Goal: Browse casually: Explore the website without a specific task or goal

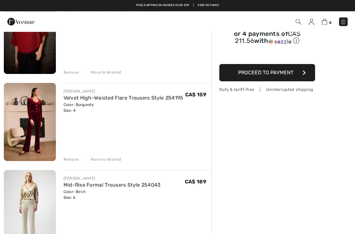
scroll to position [88, 0]
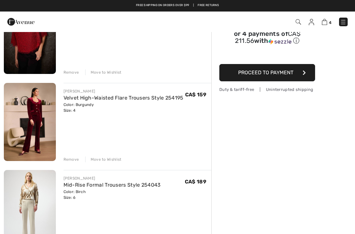
click at [77, 159] on div "Remove" at bounding box center [72, 159] width 16 height 6
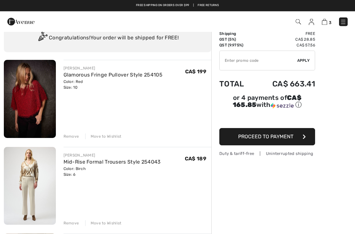
scroll to position [24, 0]
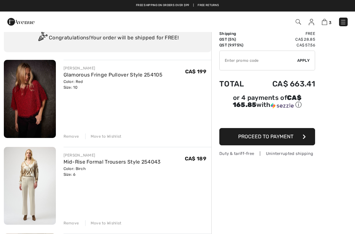
click at [72, 137] on div "Remove" at bounding box center [72, 136] width 16 height 6
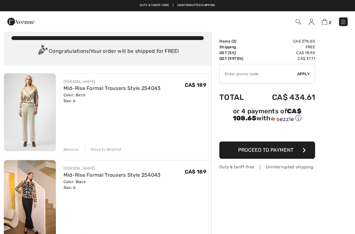
scroll to position [0, 0]
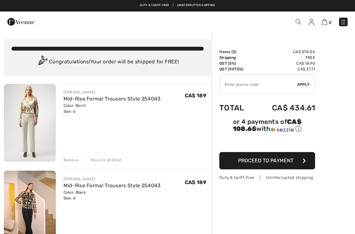
click at [34, 193] on img at bounding box center [30, 209] width 52 height 78
click at [34, 200] on img at bounding box center [30, 209] width 52 height 78
click at [83, 188] on link "Mid-Rise Formal Trousers Style 254043" at bounding box center [112, 185] width 97 height 6
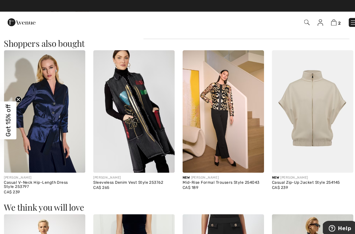
scroll to position [386, 0]
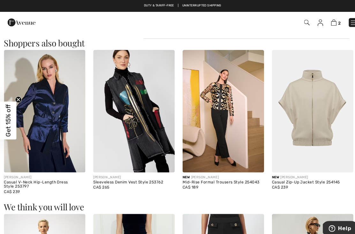
click at [130, 119] on img at bounding box center [130, 108] width 79 height 119
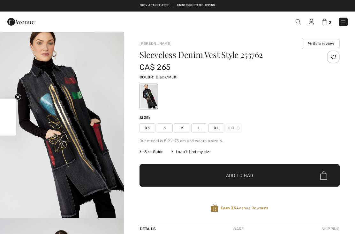
checkbox input "true"
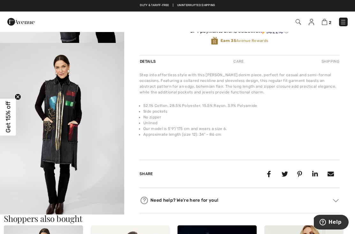
scroll to position [172, 0]
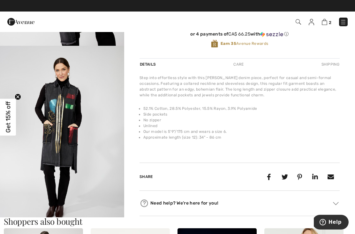
click at [332, 226] on button "Help" at bounding box center [331, 221] width 36 height 15
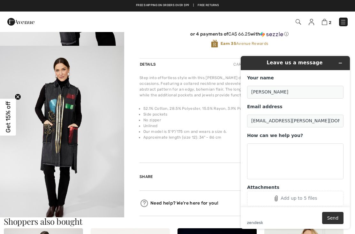
scroll to position [0, 0]
click at [200, 136] on li "Approximate length (size 12): 34" - 86 cm" at bounding box center [241, 137] width 197 height 6
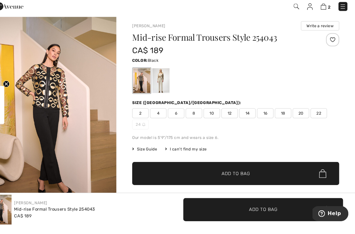
scroll to position [11, 0]
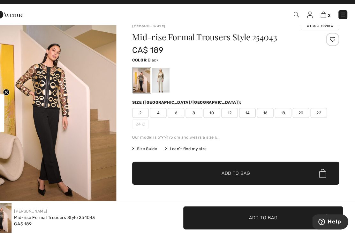
click at [329, 223] on span "Help" at bounding box center [333, 221] width 13 height 6
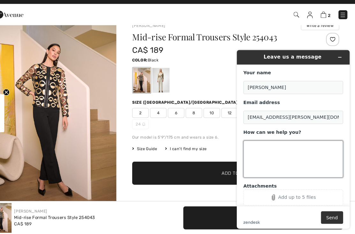
click at [271, 146] on textarea "How can we help you?" at bounding box center [291, 155] width 96 height 36
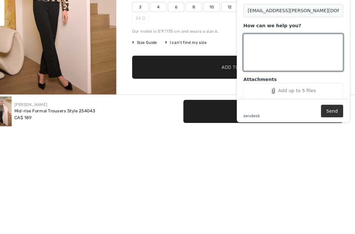
click at [87, 70] on img "1 / 6" at bounding box center [62, 113] width 124 height 187
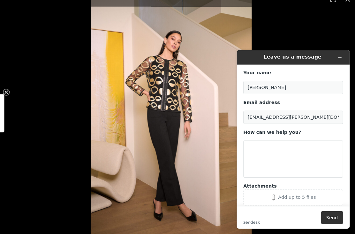
click at [337, 55] on icon "Minimize widget" at bounding box center [336, 56] width 4 height 4
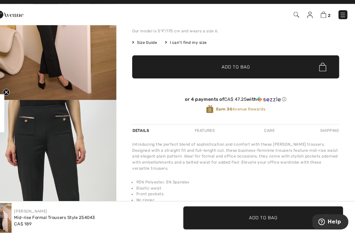
click at [332, 224] on span "Help" at bounding box center [333, 221] width 13 height 6
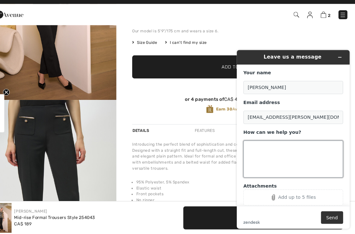
click at [267, 143] on textarea "How can we help you?" at bounding box center [291, 155] width 96 height 36
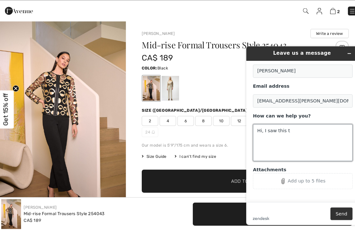
scroll to position [12, 0]
click at [218, 83] on div at bounding box center [240, 96] width 200 height 27
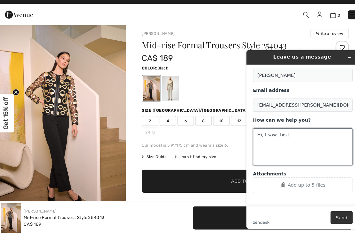
click at [299, 134] on textarea "Hi, I saw this t" at bounding box center [301, 143] width 96 height 36
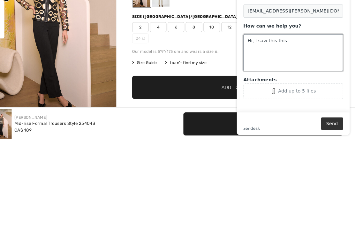
scroll to position [0, 0]
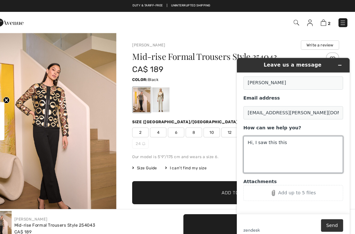
type textarea "Hi, I saw this this"
click at [205, 75] on div "Color: Black" at bounding box center [240, 77] width 200 height 8
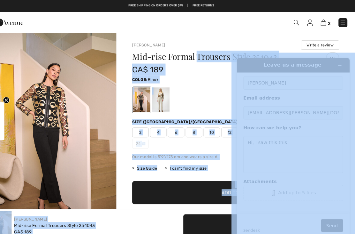
click at [204, 77] on div "Color: Black" at bounding box center [240, 77] width 200 height 8
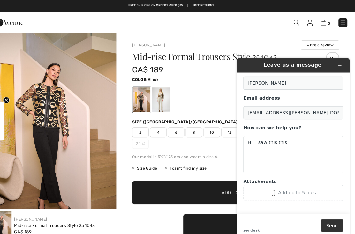
click at [338, 64] on icon "Minimize widget" at bounding box center [336, 64] width 4 height 4
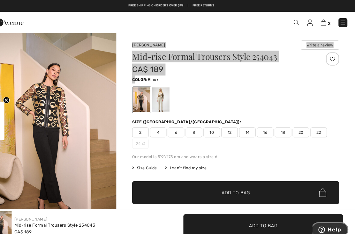
click at [132, 35] on div "Joseph Ribkoff Write a review Mid-rise Formal Trousers Style 254043 CA$ 189 Col…" at bounding box center [239, 227] width 231 height 392
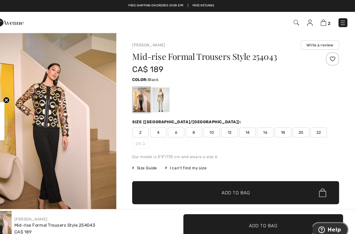
click at [148, 45] on link "[PERSON_NAME]" at bounding box center [156, 43] width 32 height 4
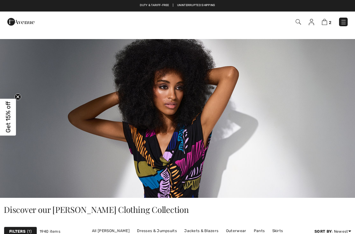
checkbox input "true"
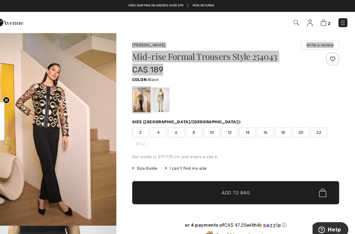
click at [329, 227] on span "Help" at bounding box center [333, 229] width 13 height 6
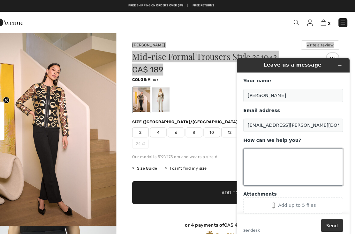
click at [271, 158] on textarea "How can we help you?" at bounding box center [291, 163] width 96 height 36
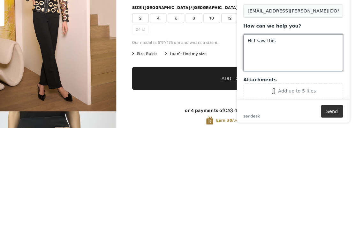
paste textarea "JOSEPH RIBKOFF Write a review Mid-rise Formal Trousers Style 254043 CA$ 189"
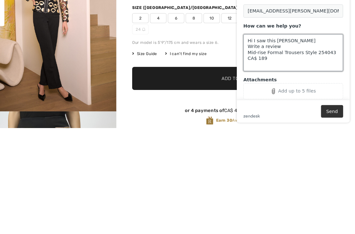
click at [270, 39] on textarea "Hi I saw this JOSEPH RIBKOFF Write a review Mid-rise Formal Trousers Style 2540…" at bounding box center [291, 49] width 96 height 36
click at [273, 34] on textarea "Hi I saw this JOSEPH RIBKOFF Write a review Mid-rise Formal Trousers Style 2540…" at bounding box center [291, 49] width 96 height 36
click at [277, 44] on textarea "Hi I saw this JOSEPH RIBKOFF Write a review Mid-rise Formal Trousers Style 2540…" at bounding box center [291, 49] width 96 height 36
click at [247, 50] on textarea "Hi I saw this JOSEPH RIBKOFF Mid-rise Formal Trousers Style 254043 CA$ 189" at bounding box center [291, 49] width 96 height 36
click at [271, 55] on textarea "Hi I saw this JOSEPH RIBKOFF Mid-rise Formal Trousers Style 254043 CA$ 189" at bounding box center [291, 49] width 96 height 36
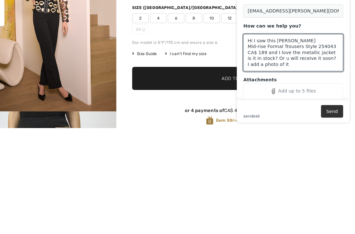
click at [295, 83] on div "Add up to 5 files" at bounding box center [295, 85] width 36 height 5
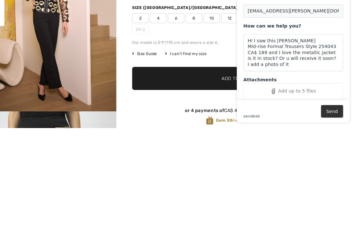
scroll to position [103, 0]
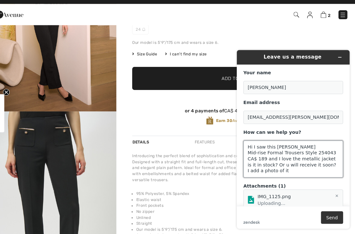
click at [278, 162] on textarea "Hi I saw this JOSEPH RIBKOFF Mid-rise Formal Trousers Style 254043 CA$ 189 and …" at bounding box center [291, 155] width 96 height 36
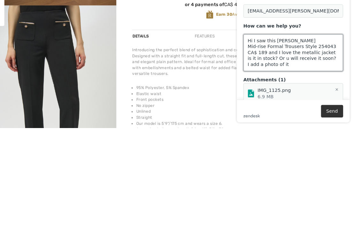
click at [273, 61] on textarea "Hi I saw this JOSEPH RIBKOFF Mid-rise Formal Trousers Style 254043 CA$ 189 and …" at bounding box center [291, 49] width 96 height 36
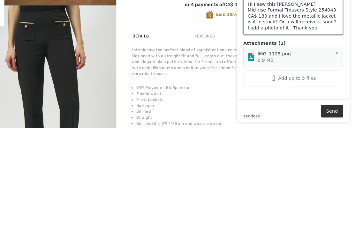
scroll to position [35, 0]
type textarea "Hi I saw this JOSEPH RIBKOFF Mid-rise Formal Trousers Style 254043 CA$ 189 and …"
click at [346, 71] on div "Leave us a message Your name Irene Elias Email address hirina.elias@gmail.com H…" at bounding box center [292, 30] width 120 height 183
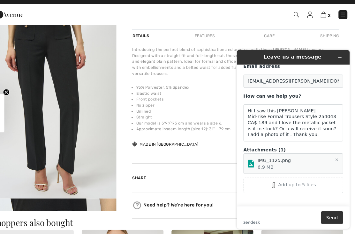
click at [336, 214] on button "Send" at bounding box center [328, 211] width 21 height 12
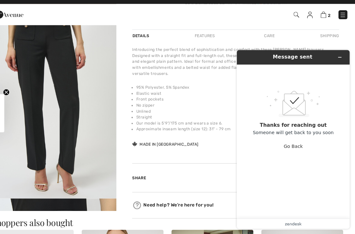
click at [93, 152] on img "2 / 6" at bounding box center [62, 106] width 124 height 186
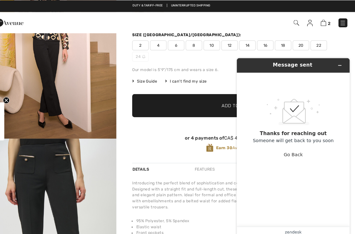
scroll to position [84, 0]
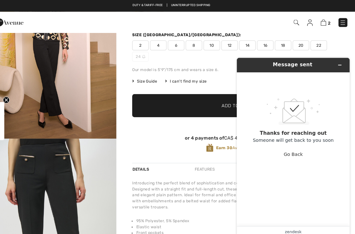
click at [84, 107] on img "1 / 6" at bounding box center [62, 41] width 124 height 187
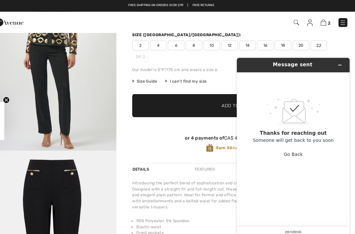
scroll to position [734, 0]
click at [339, 63] on button "Minimize widget" at bounding box center [336, 64] width 10 height 9
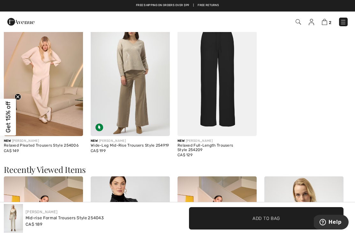
scroll to position [577, 0]
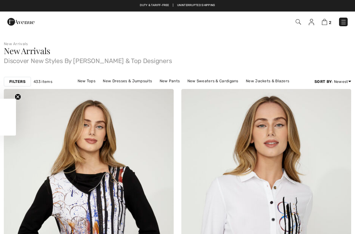
checkbox input "true"
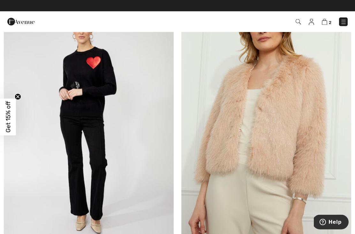
scroll to position [3566, 0]
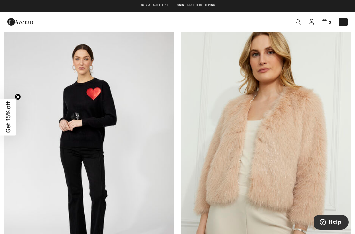
click at [109, 124] on img at bounding box center [89, 155] width 170 height 255
click at [121, 166] on img at bounding box center [89, 155] width 170 height 255
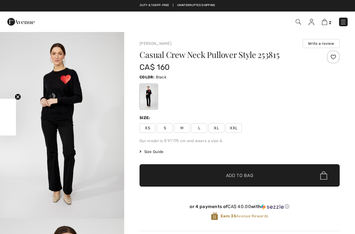
checkbox input "true"
click at [79, 120] on img "1 / 4" at bounding box center [62, 124] width 124 height 187
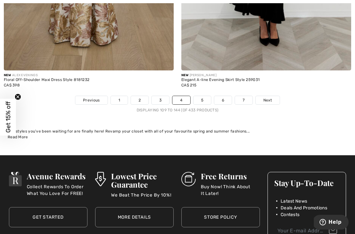
scroll to position [5191, 0]
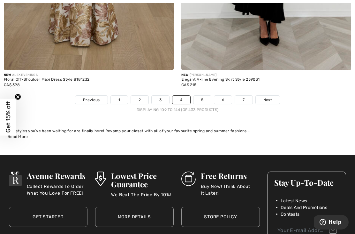
click at [273, 96] on link "Next" at bounding box center [268, 100] width 24 height 8
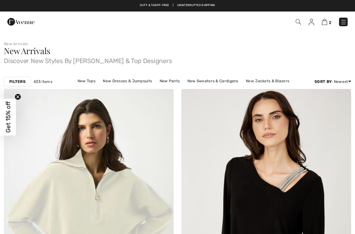
checkbox input "true"
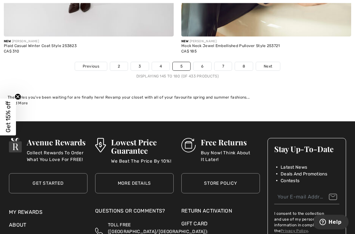
scroll to position [5290, 0]
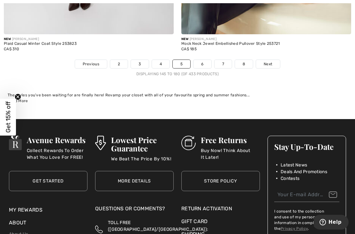
click at [275, 61] on link "Next" at bounding box center [268, 64] width 24 height 8
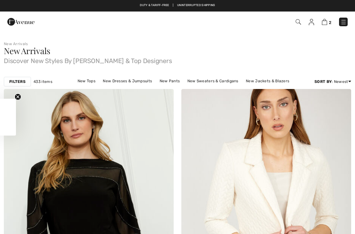
checkbox input "true"
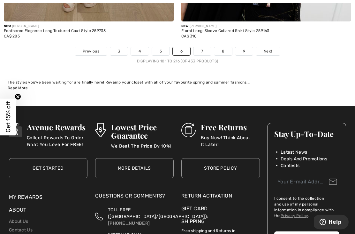
scroll to position [5302, 0]
click at [273, 48] on span "Next" at bounding box center [268, 51] width 9 height 6
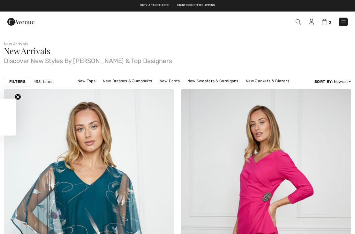
checkbox input "true"
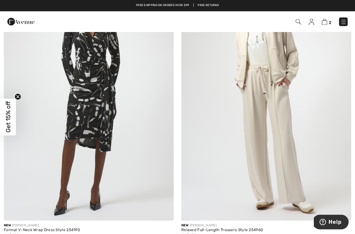
scroll to position [2976, 0]
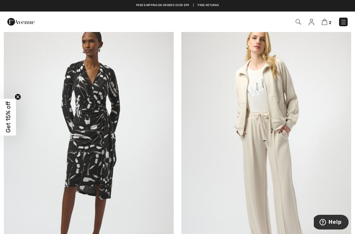
click at [278, 150] on img at bounding box center [266, 139] width 170 height 255
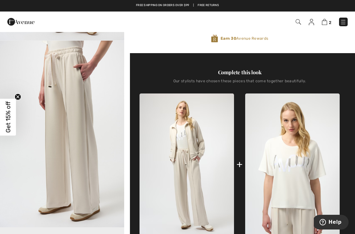
scroll to position [189, 0]
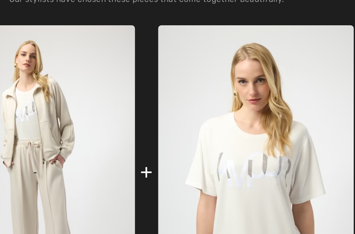
click at [245, 84] on img at bounding box center [292, 153] width 95 height 142
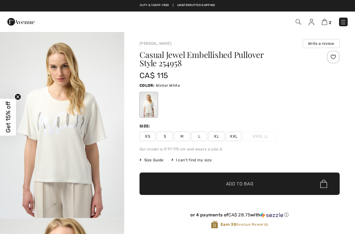
checkbox input "true"
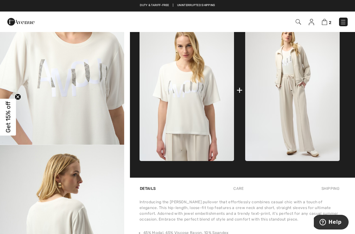
scroll to position [214, 0]
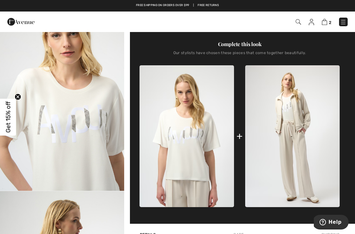
click at [96, 149] on img "2 / 4" at bounding box center [62, 97] width 124 height 186
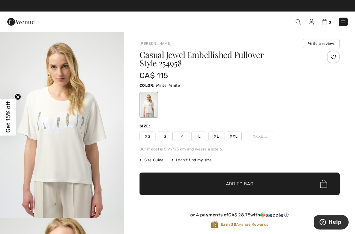
click at [225, 162] on div "Size Guide I can't find my size Select Size XS S M L XL XXL XXXL - Sold Out" at bounding box center [240, 160] width 200 height 6
click at [187, 137] on span "M" at bounding box center [182, 136] width 16 height 10
click at [232, 182] on span "Add to Bag" at bounding box center [239, 183] width 27 height 7
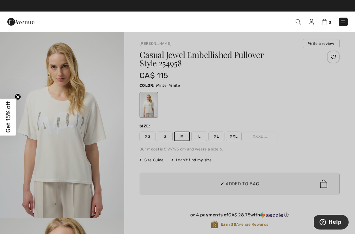
click at [268, 144] on div at bounding box center [177, 117] width 355 height 234
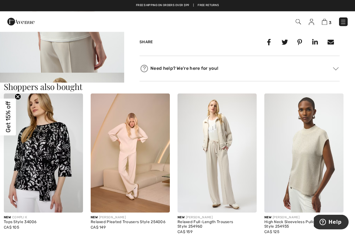
scroll to position [512, 0]
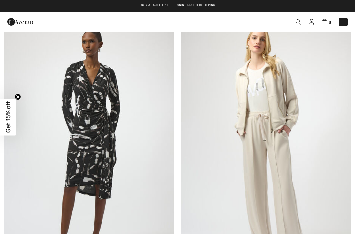
checkbox input "true"
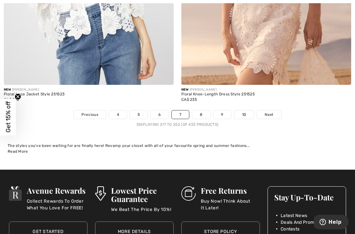
scroll to position [5197, 0]
click at [272, 112] on span "Next" at bounding box center [269, 115] width 9 height 6
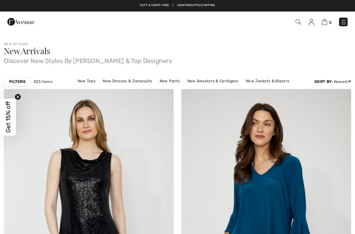
checkbox input "true"
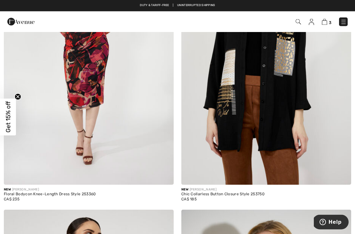
scroll to position [4838, 0]
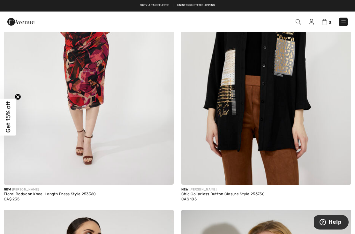
click at [293, 134] on img at bounding box center [266, 56] width 170 height 255
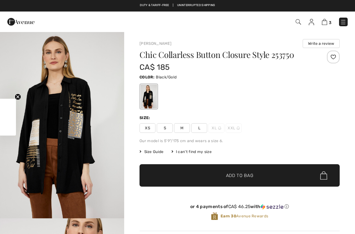
click at [88, 158] on img "1 / 4" at bounding box center [62, 124] width 124 height 187
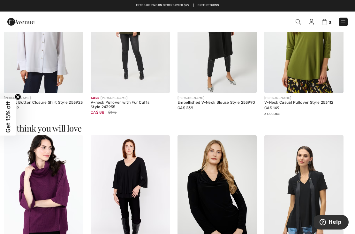
scroll to position [421, 0]
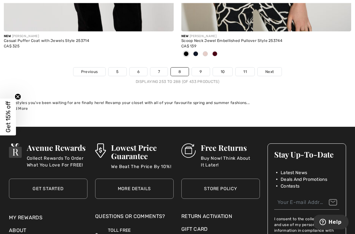
scroll to position [5271, 0]
click at [274, 67] on link "Next" at bounding box center [270, 71] width 24 height 8
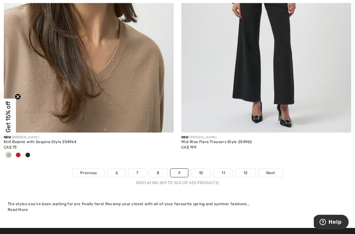
scroll to position [5170, 0]
click at [274, 170] on span "Next" at bounding box center [270, 173] width 9 height 6
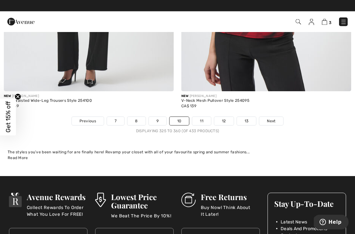
scroll to position [5201, 0]
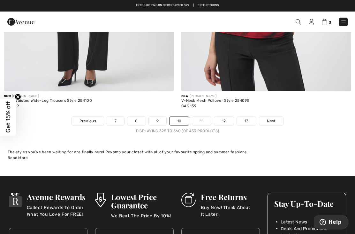
click at [278, 117] on link "Next" at bounding box center [271, 121] width 24 height 8
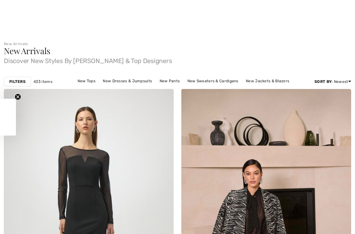
checkbox input "true"
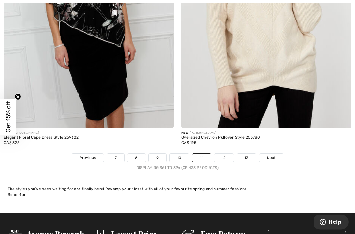
scroll to position [5164, 0]
click at [278, 153] on link "Next" at bounding box center [271, 157] width 24 height 8
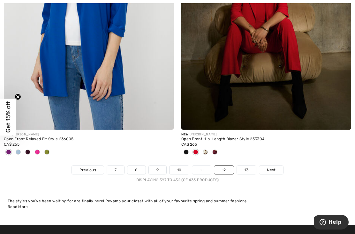
scroll to position [5144, 0]
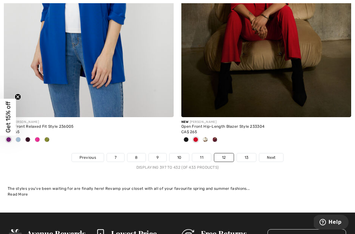
click at [279, 155] on link "Next" at bounding box center [271, 157] width 24 height 8
